Goal: Task Accomplishment & Management: Manage account settings

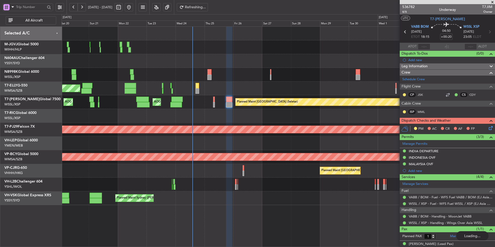
scroll to position [5, 0]
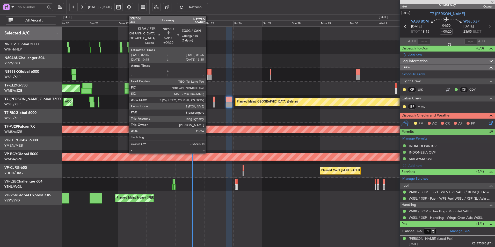
click at [208, 77] on div at bounding box center [209, 77] width 4 height 5
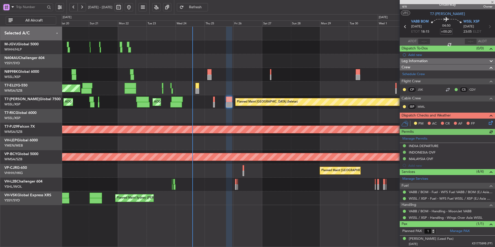
type input "5"
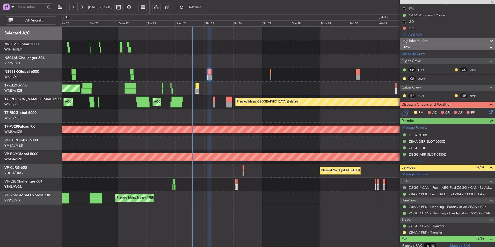
scroll to position [126, 0]
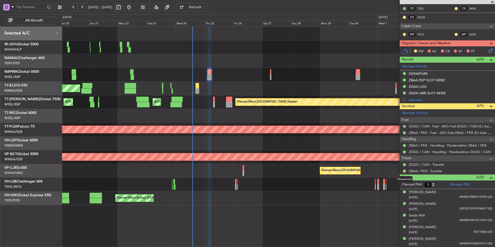
click at [404, 171] on button at bounding box center [404, 171] width 3 height 3
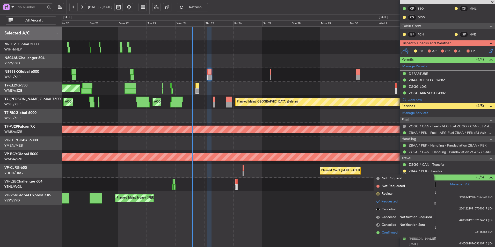
click at [398, 233] on li "Confirmed" at bounding box center [404, 233] width 60 height 8
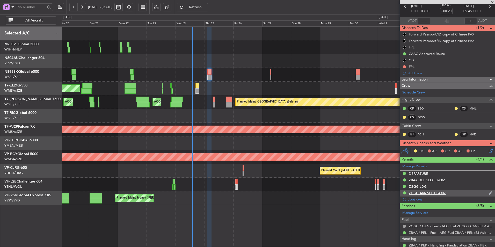
scroll to position [0, 0]
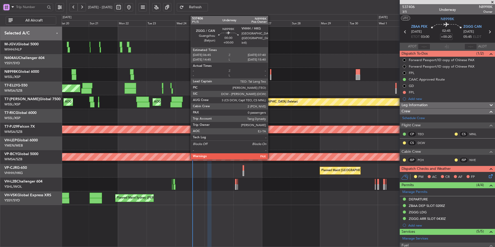
click at [270, 75] on div at bounding box center [270, 77] width 1 height 5
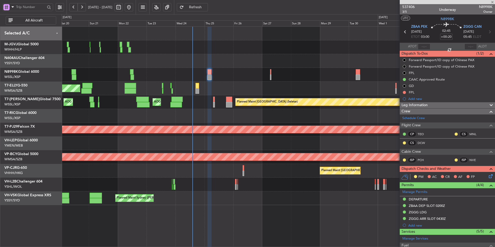
type input "0"
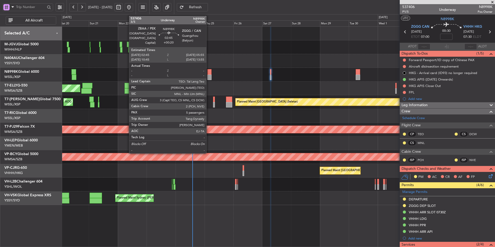
click at [209, 71] on div at bounding box center [209, 71] width 4 height 5
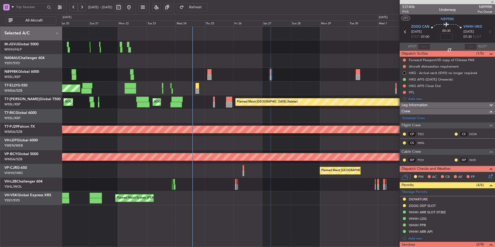
type input "+00:20"
type input "5"
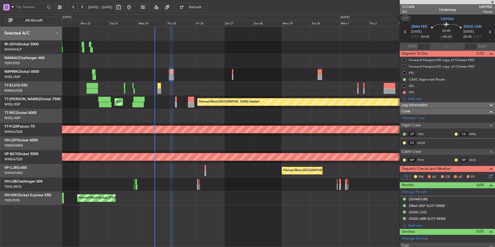
click at [184, 176] on div "Planned Maint [GEOGRAPHIC_DATA] ([GEOGRAPHIC_DATA] Intl) Planned Maint [GEOGRAP…" at bounding box center [278, 171] width 433 height 14
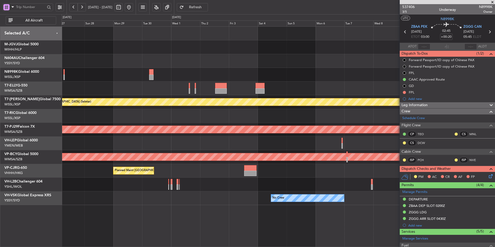
click at [192, 177] on div "Planned Maint [GEOGRAPHIC_DATA] ([GEOGRAPHIC_DATA] Intl)" at bounding box center [278, 171] width 433 height 14
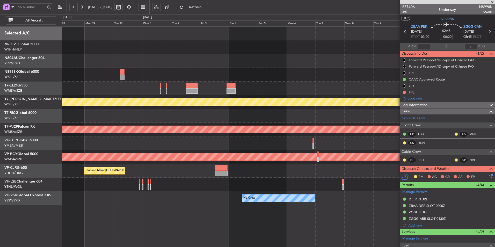
click at [194, 175] on div "Planned Maint [GEOGRAPHIC_DATA] ([GEOGRAPHIC_DATA] Intl)" at bounding box center [278, 171] width 433 height 14
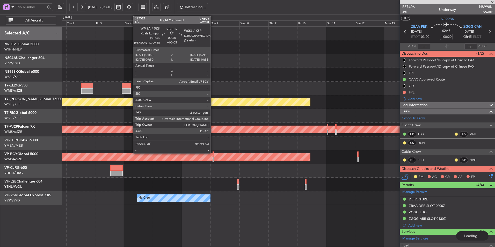
click at [213, 156] on div at bounding box center [214, 153] width 2 height 5
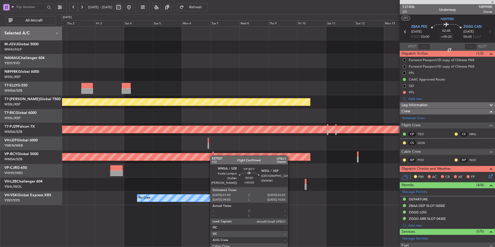
type input "+00:05"
type input "2"
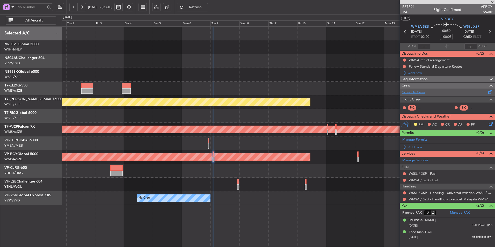
click at [411, 92] on link "Schedule Crew" at bounding box center [413, 92] width 23 height 5
click at [133, 8] on button at bounding box center [129, 7] width 8 height 8
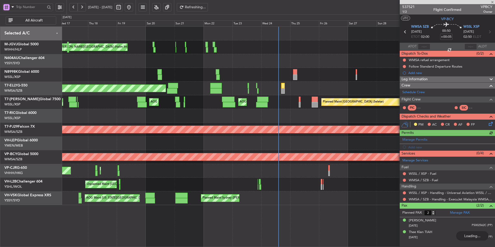
click at [207, 122] on div "Planned Maint [GEOGRAPHIC_DATA] (Seletar) MEL Jakarta (Halim Intl) MEL Jakarta …" at bounding box center [278, 116] width 433 height 178
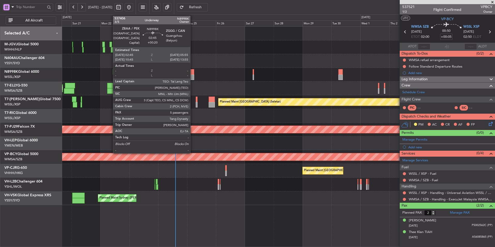
click at [193, 76] on div at bounding box center [192, 77] width 4 height 5
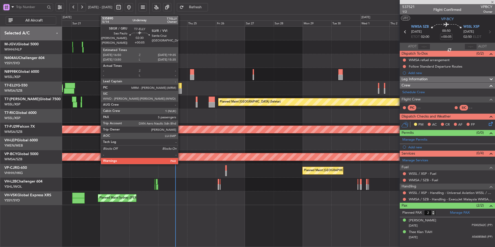
type input "+00:20"
type input "5"
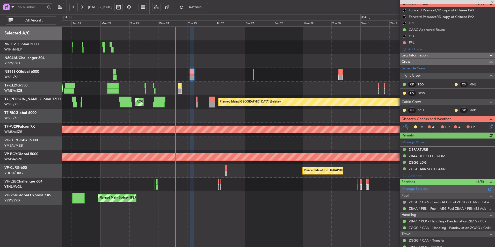
scroll to position [126, 0]
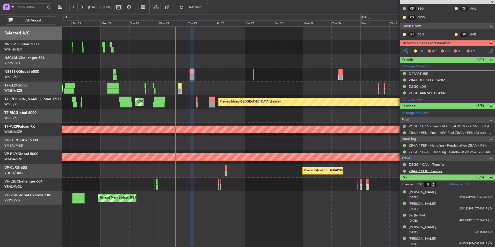
click at [433, 170] on link "ZBAA / PEK - Transfer" at bounding box center [426, 171] width 34 height 4
click at [424, 165] on link "ZGGG / CAN - Transfer" at bounding box center [427, 164] width 36 height 4
click at [242, 84] on div "MEL [GEOGRAPHIC_DATA] (Dubai Intl) Planned Maint [GEOGRAPHIC_DATA] ([GEOGRAPHIC…" at bounding box center [278, 89] width 433 height 14
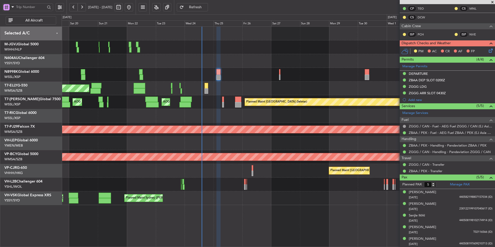
scroll to position [0, 0]
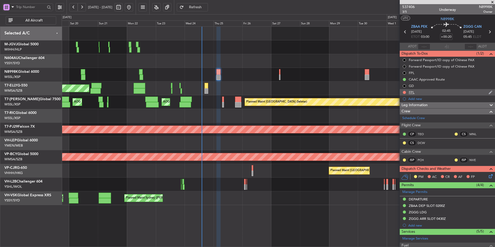
click at [408, 95] on div "FPL" at bounding box center [447, 92] width 95 height 6
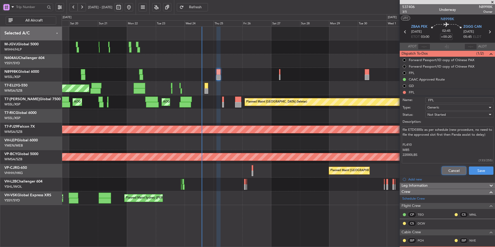
click at [445, 169] on button "Cancel" at bounding box center [454, 170] width 25 height 8
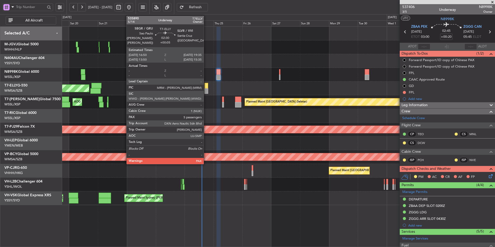
click at [206, 85] on div at bounding box center [206, 85] width 3 height 5
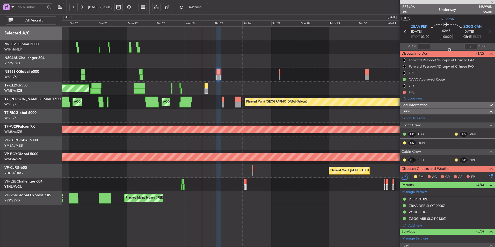
type input "+00:05"
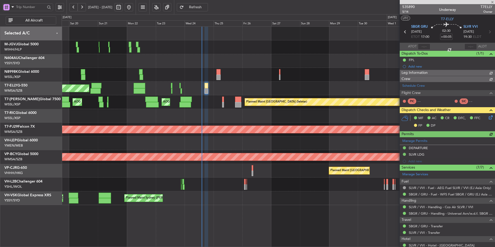
type input "[PERSON_NAME] (KYA)"
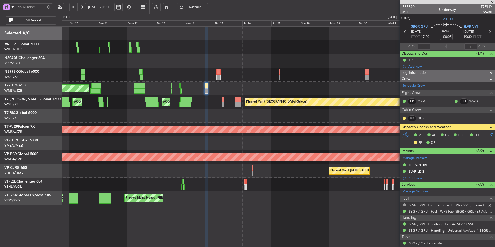
click at [488, 135] on icon at bounding box center [490, 134] width 4 height 4
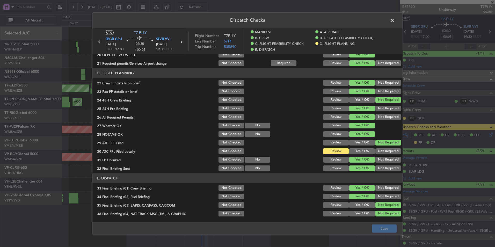
scroll to position [285, 0]
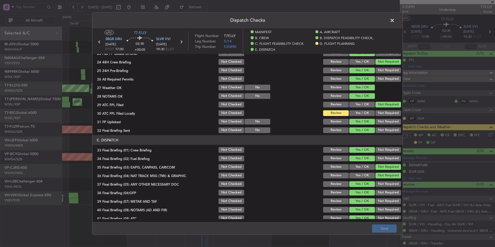
click at [362, 114] on button "Yes / OK" at bounding box center [362, 113] width 26 height 6
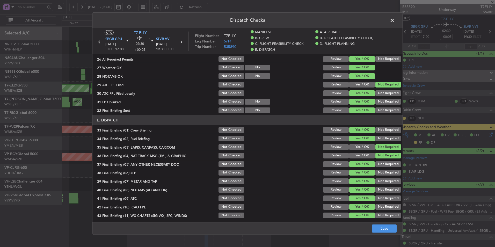
scroll to position [315, 0]
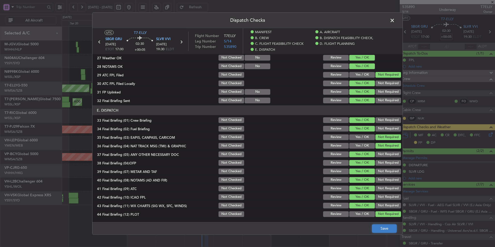
click at [380, 228] on button "Save" at bounding box center [384, 228] width 25 height 8
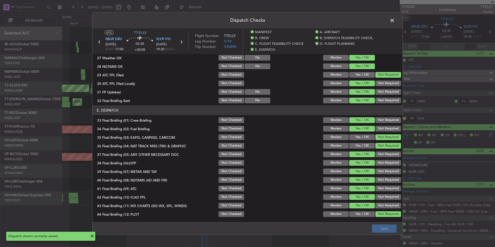
click at [395, 20] on span at bounding box center [395, 22] width 0 height 10
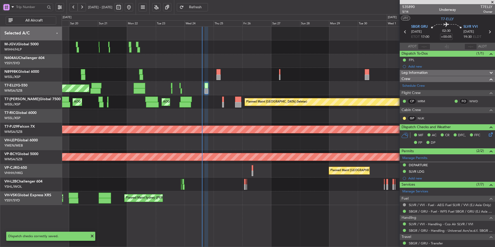
click at [240, 119] on div at bounding box center [278, 116] width 433 height 14
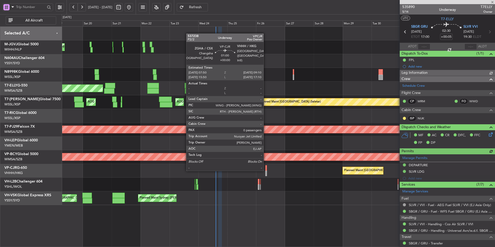
type input "[PERSON_NAME] (KYA)"
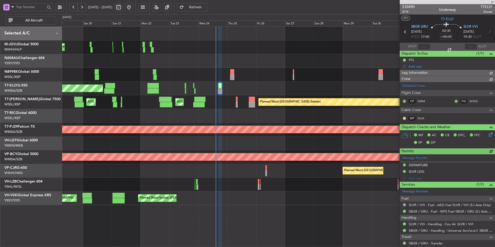
type input "[PERSON_NAME] (KYA)"
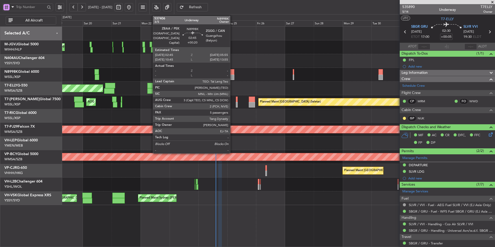
click at [232, 76] on div at bounding box center [232, 77] width 4 height 5
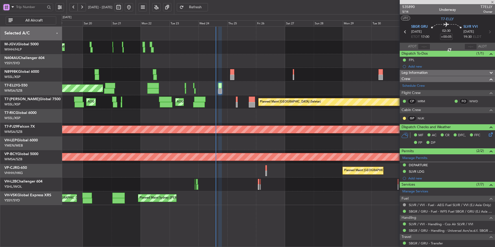
click at [244, 87] on div "MEL [GEOGRAPHIC_DATA] (Dubai Intl) Planned Maint [GEOGRAPHIC_DATA] ([GEOGRAPHIC…" at bounding box center [278, 89] width 433 height 14
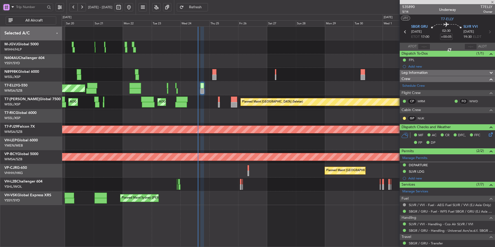
type input "+00:20"
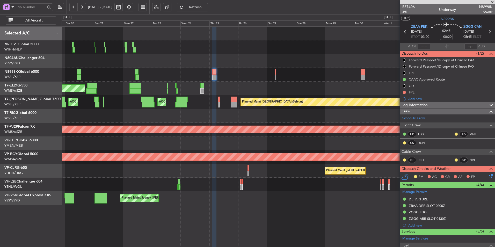
click at [292, 63] on div at bounding box center [278, 61] width 433 height 14
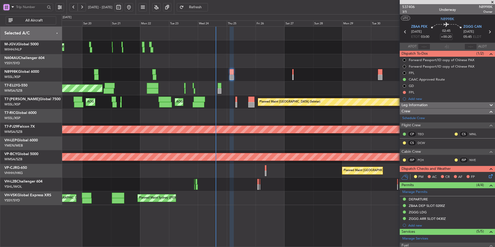
click at [172, 148] on div at bounding box center [278, 143] width 433 height 14
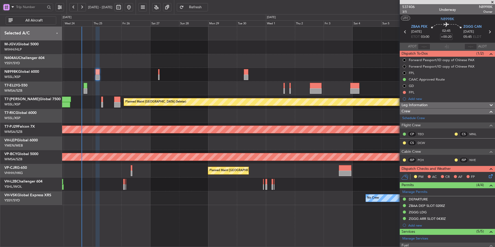
click at [195, 142] on div at bounding box center [278, 143] width 433 height 14
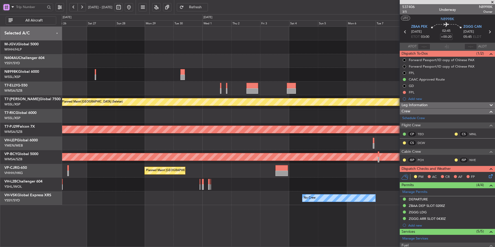
click at [141, 133] on div "Planned Maint [GEOGRAPHIC_DATA] (Sultan [PERSON_NAME])" at bounding box center [278, 130] width 433 height 14
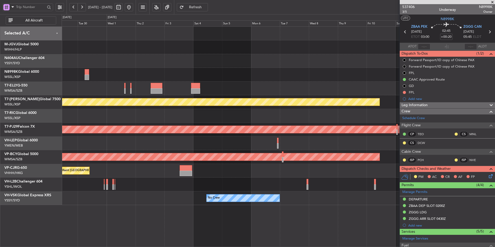
click at [157, 137] on div "Planned Maint [GEOGRAPHIC_DATA] (Seletar) Planned Maint [GEOGRAPHIC_DATA] (Sult…" at bounding box center [278, 116] width 433 height 178
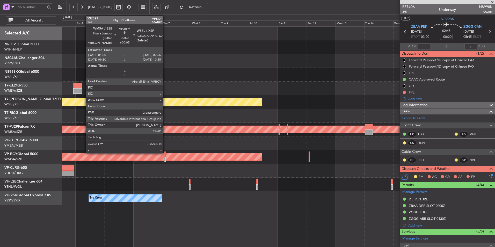
click at [165, 156] on div at bounding box center [165, 153] width 2 height 5
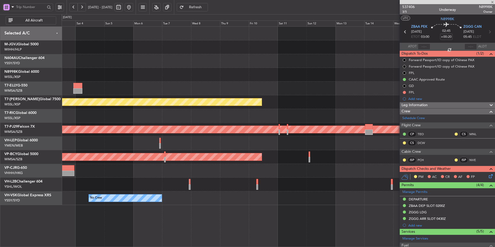
type input "+00:05"
type input "2"
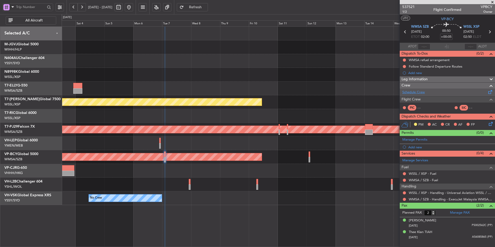
click at [416, 93] on link "Schedule Crew" at bounding box center [413, 92] width 23 height 5
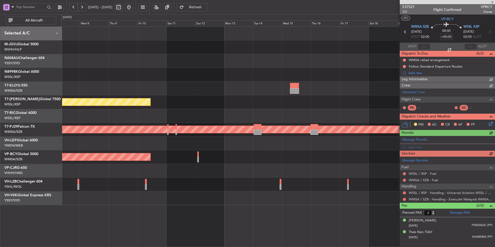
click at [292, 91] on div at bounding box center [278, 89] width 433 height 14
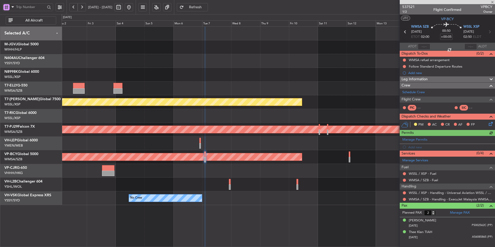
click at [341, 68] on div "Planned Maint [GEOGRAPHIC_DATA] (Seletar) Planned Maint [GEOGRAPHIC_DATA] (Sult…" at bounding box center [278, 116] width 433 height 178
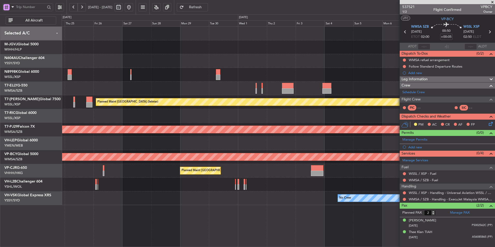
click at [288, 57] on div at bounding box center [278, 61] width 433 height 14
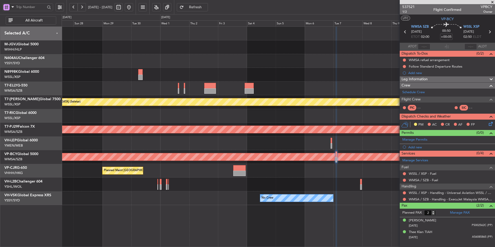
click at [217, 135] on div "Planned Maint [GEOGRAPHIC_DATA] (Seletar) Planned Maint [GEOGRAPHIC_DATA] (Sult…" at bounding box center [278, 116] width 433 height 178
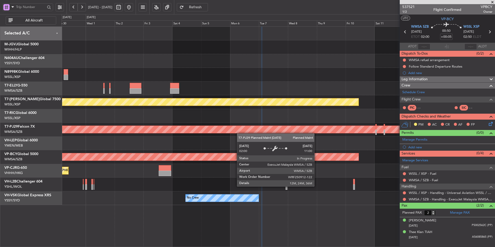
click at [167, 133] on div "Planned Maint [GEOGRAPHIC_DATA] (Sultan [PERSON_NAME])" at bounding box center [278, 130] width 433 height 14
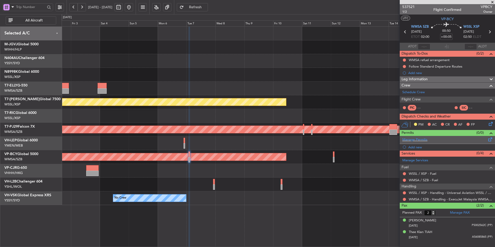
click at [424, 142] on div "Manage Permits" at bounding box center [447, 140] width 95 height 8
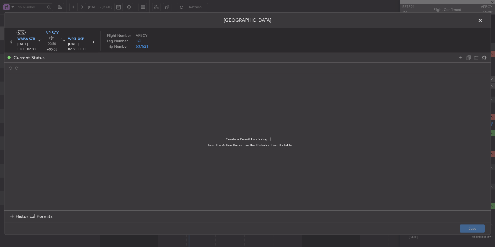
click at [39, 219] on span "Historical Permits" at bounding box center [34, 216] width 37 height 7
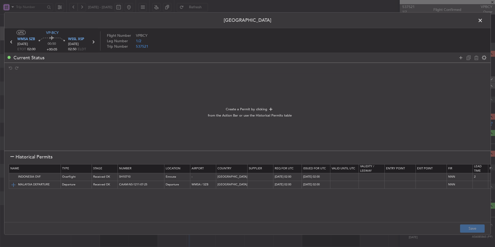
click at [11, 185] on img at bounding box center [13, 184] width 6 height 6
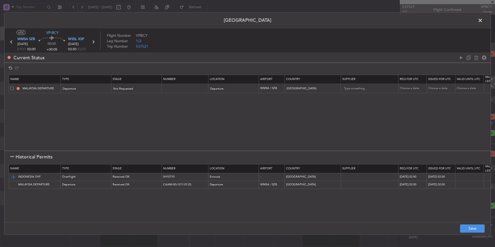
click at [14, 176] on img at bounding box center [13, 177] width 6 height 6
click at [473, 232] on button "Save" at bounding box center [472, 228] width 25 height 8
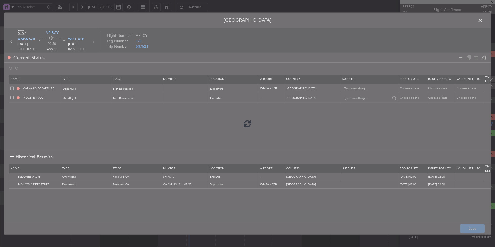
type input "NNN"
type input "2"
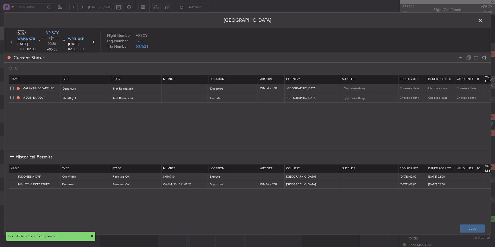
click at [94, 42] on icon at bounding box center [93, 42] width 7 height 7
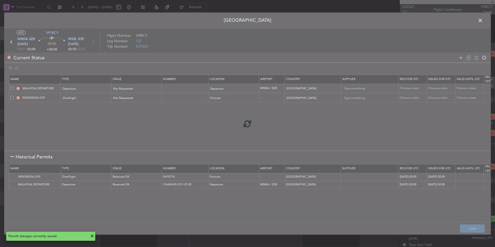
type input "+00:15"
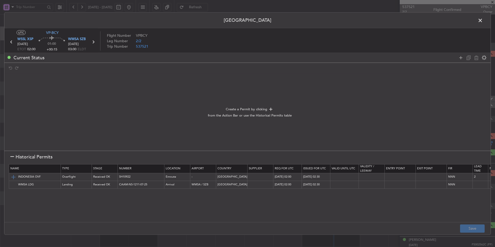
click at [12, 178] on img at bounding box center [13, 177] width 6 height 6
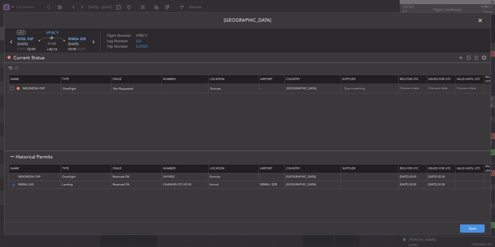
click at [11, 186] on img at bounding box center [13, 184] width 6 height 6
click at [472, 227] on button "Save" at bounding box center [472, 228] width 25 height 8
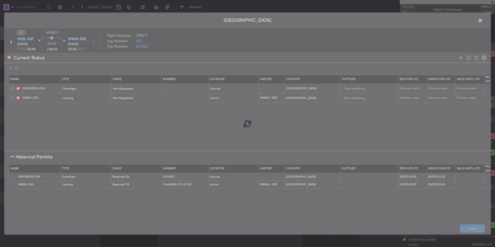
type input "NNN"
type input "2"
type input "NNN"
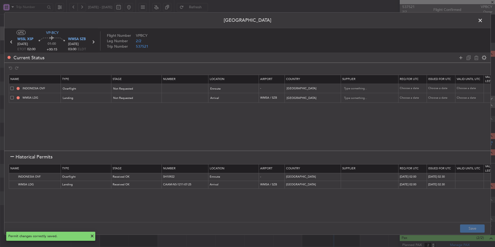
click at [483, 19] on span at bounding box center [483, 22] width 0 height 10
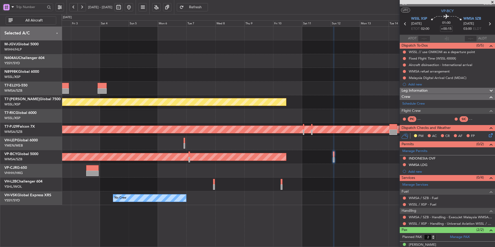
scroll to position [0, 0]
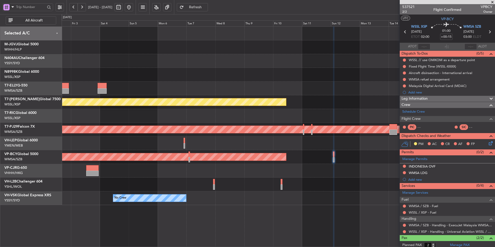
click at [225, 114] on div at bounding box center [278, 116] width 433 height 14
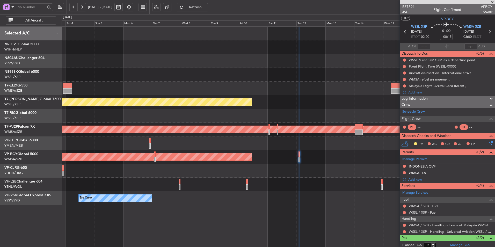
click at [254, 196] on div "No Crew" at bounding box center [278, 198] width 433 height 14
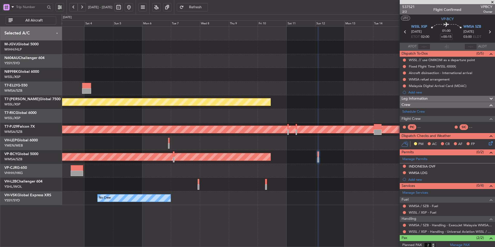
click at [239, 196] on div "No Crew" at bounding box center [278, 198] width 433 height 14
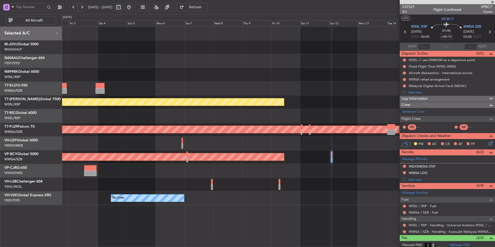
click at [241, 84] on div at bounding box center [278, 89] width 433 height 14
